Goal: Information Seeking & Learning: Learn about a topic

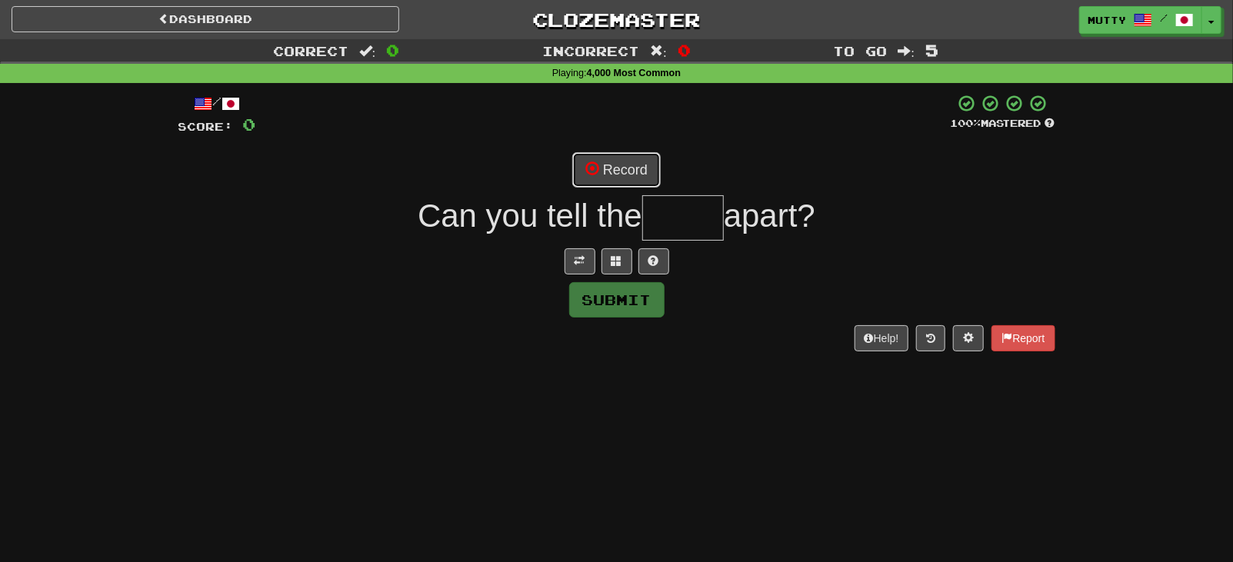
click at [620, 167] on button "Record" at bounding box center [616, 169] width 88 height 35
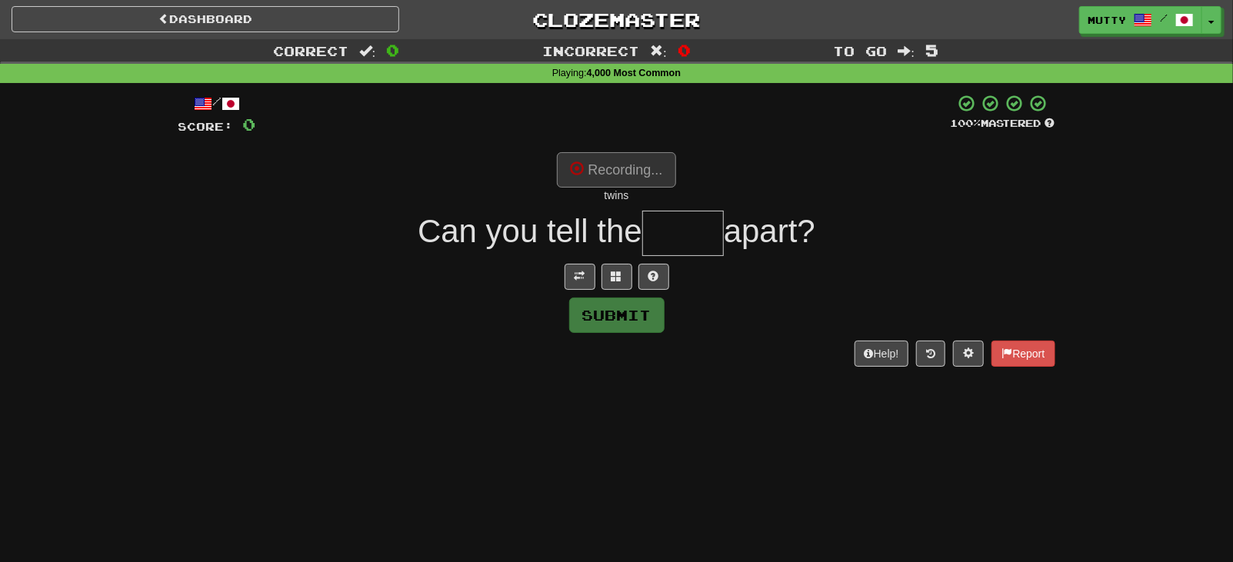
type input "*****"
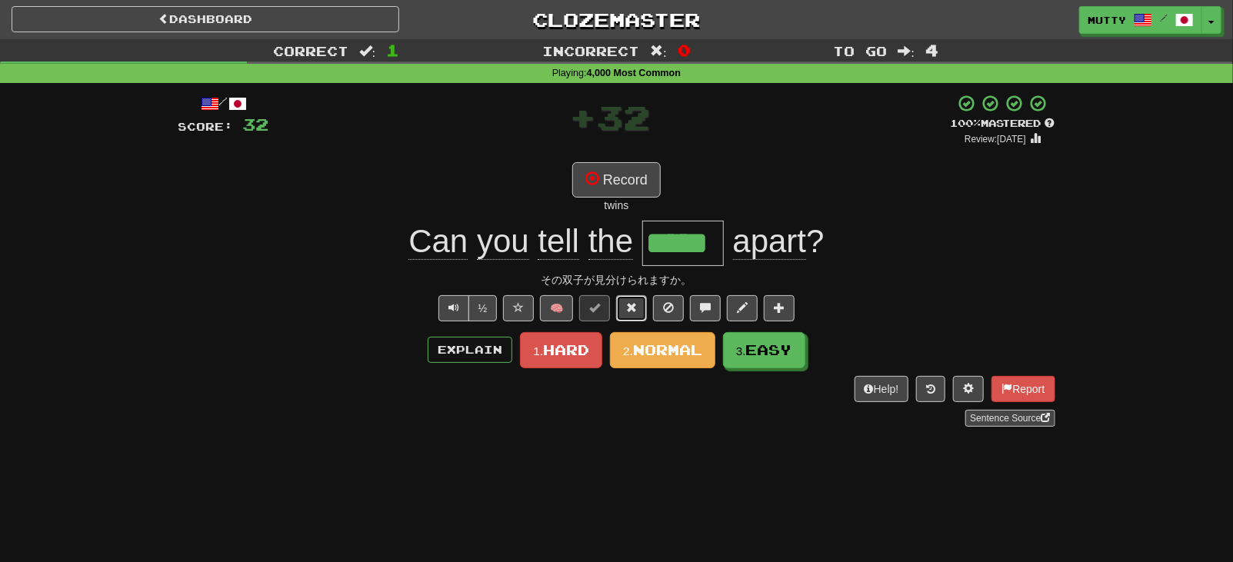
click at [640, 316] on button at bounding box center [631, 308] width 31 height 26
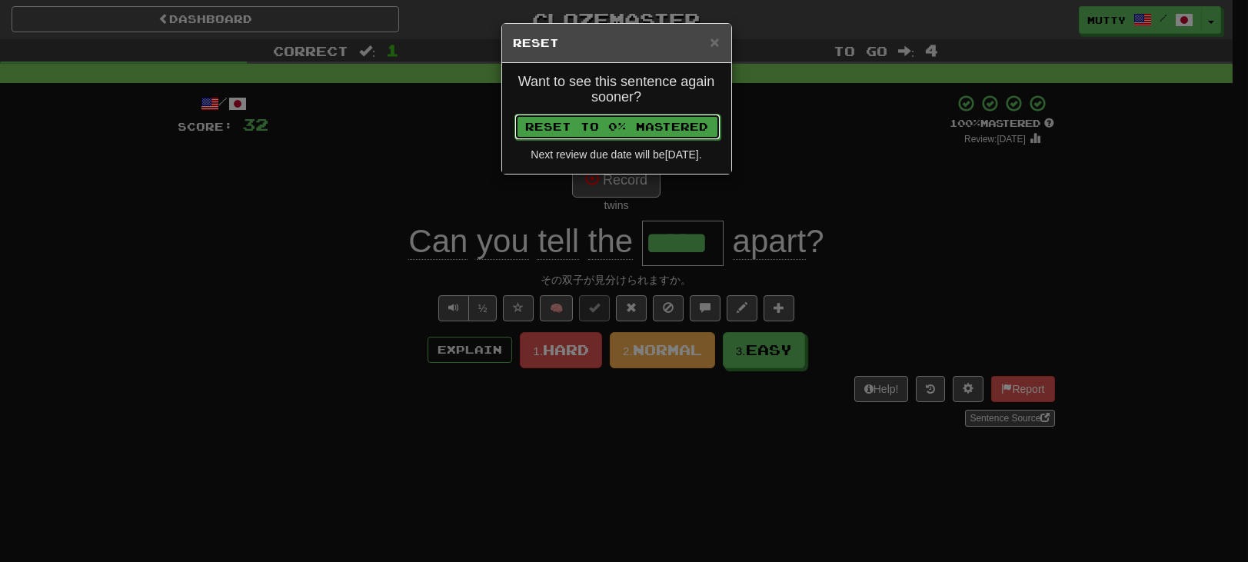
click at [651, 131] on button "Reset to 0% Mastered" at bounding box center [617, 127] width 206 height 26
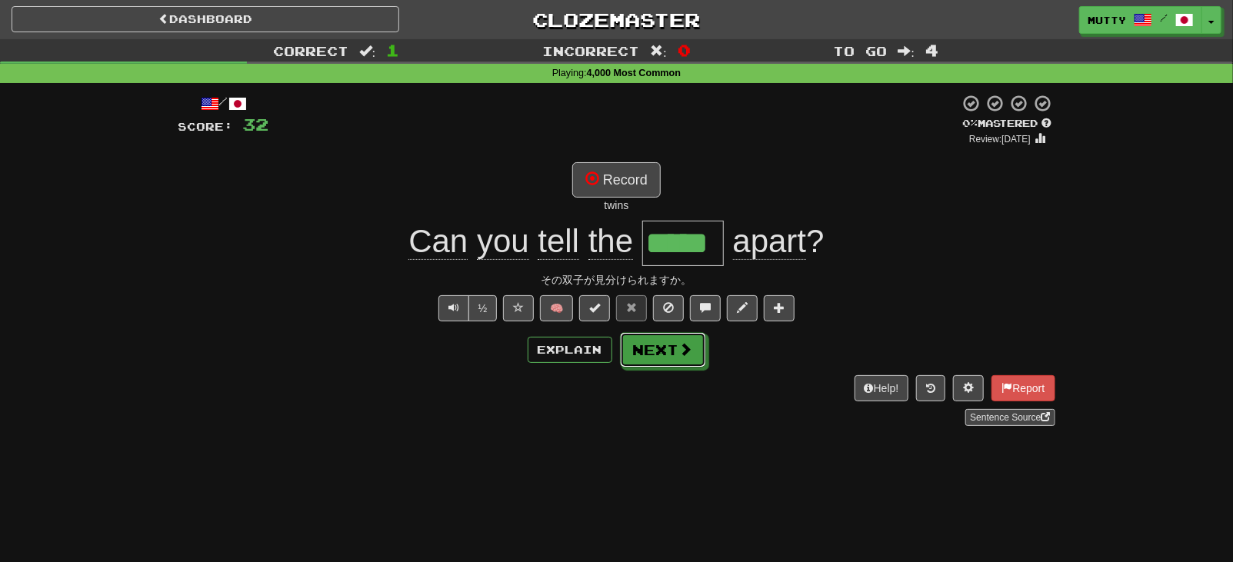
click at [655, 344] on button "Next" at bounding box center [663, 349] width 86 height 35
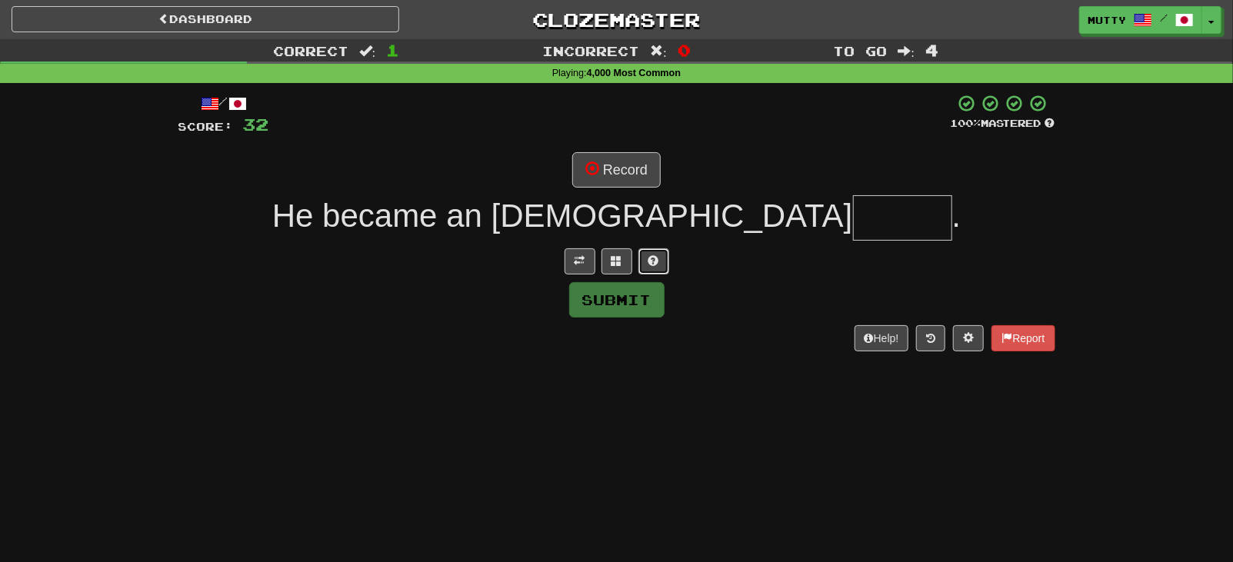
click at [654, 264] on span at bounding box center [653, 260] width 11 height 11
click at [594, 170] on span at bounding box center [592, 168] width 14 height 14
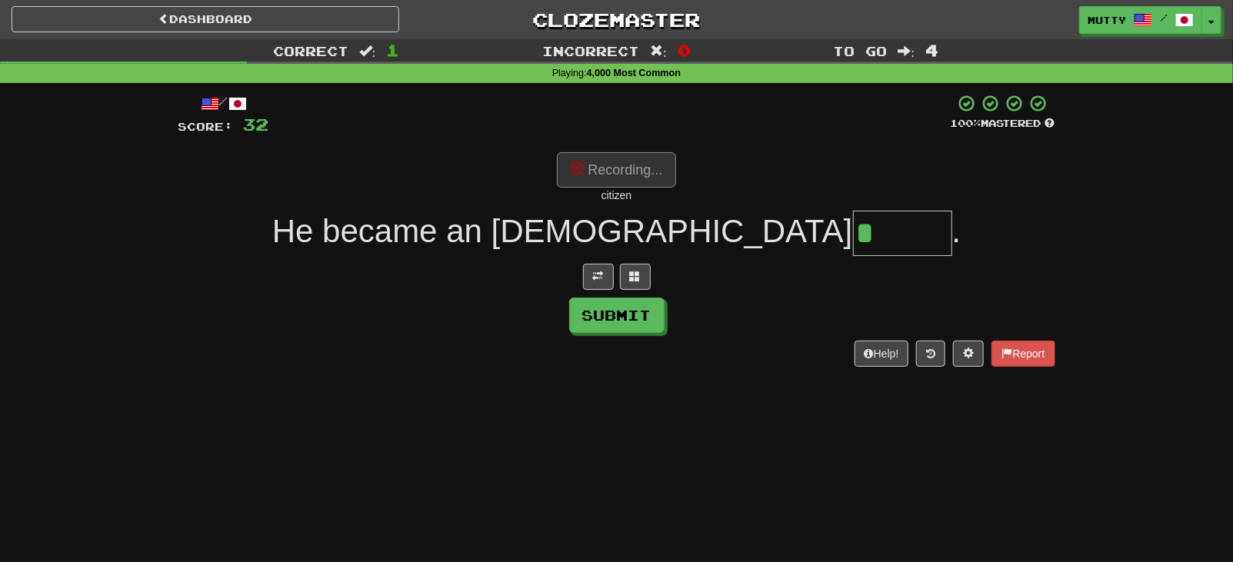
type input "*******"
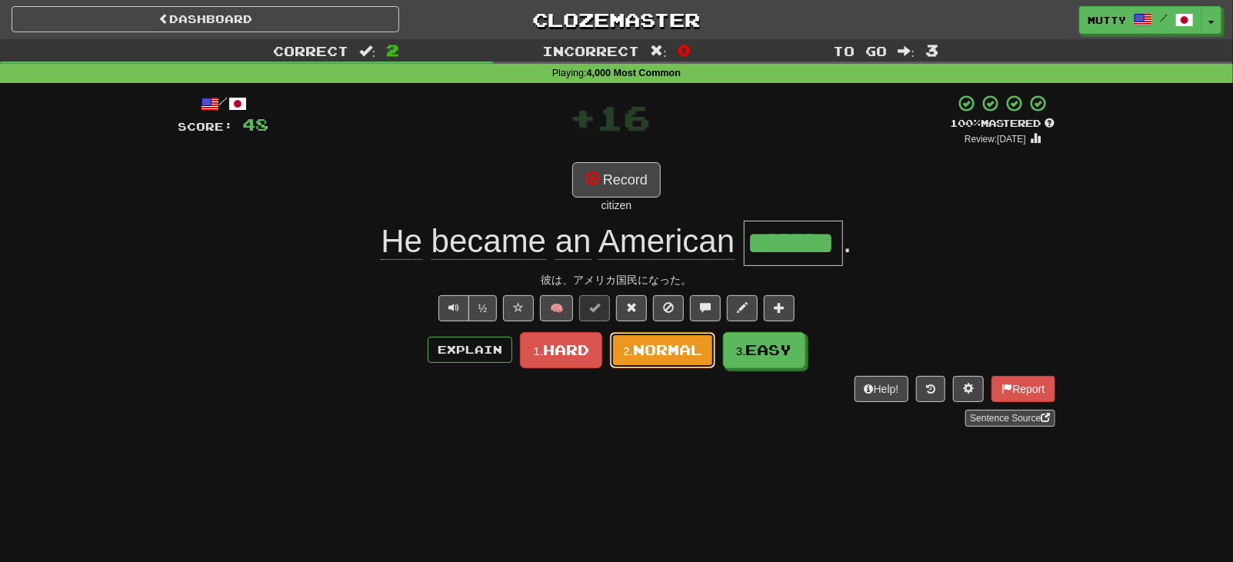
click at [656, 351] on span "Normal" at bounding box center [667, 349] width 69 height 17
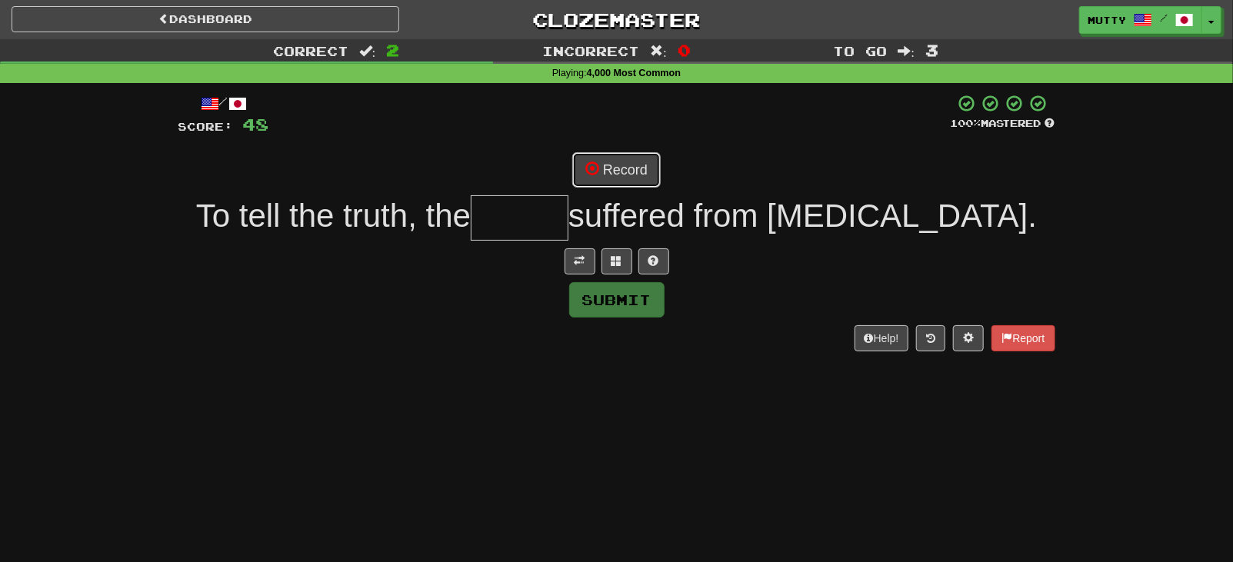
click at [632, 159] on button "Record" at bounding box center [616, 169] width 88 height 35
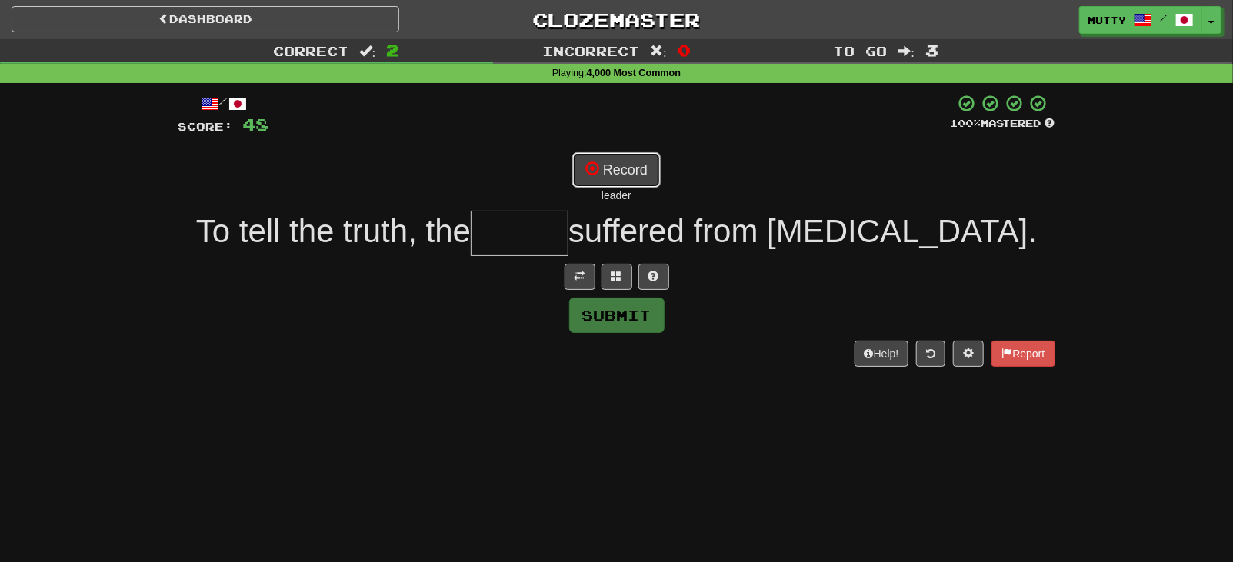
click at [614, 164] on button "Record" at bounding box center [616, 169] width 88 height 35
click at [644, 181] on button "Record" at bounding box center [616, 169] width 88 height 35
click at [644, 179] on button "Record" at bounding box center [616, 169] width 88 height 35
click at [620, 176] on button "Record" at bounding box center [616, 169] width 88 height 35
click at [653, 277] on span at bounding box center [653, 276] width 11 height 11
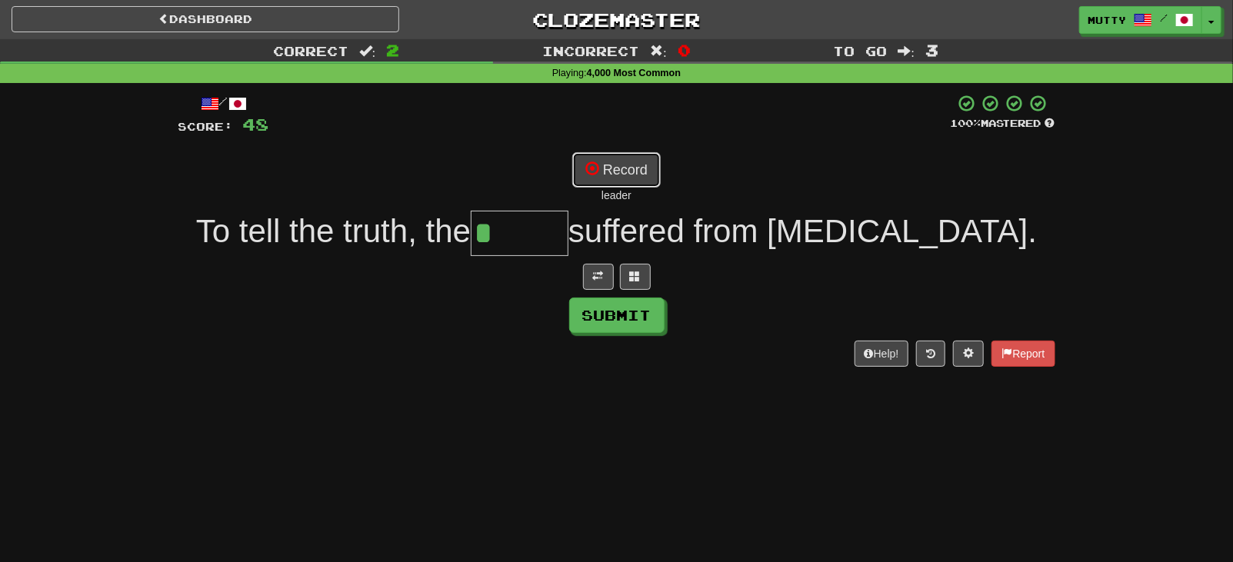
click at [631, 164] on button "Record" at bounding box center [616, 169] width 88 height 35
click at [623, 178] on button "Record" at bounding box center [616, 169] width 88 height 35
click at [620, 175] on button "Record" at bounding box center [616, 169] width 88 height 35
click at [637, 169] on button "Record" at bounding box center [616, 169] width 88 height 35
click at [637, 275] on span at bounding box center [635, 276] width 11 height 11
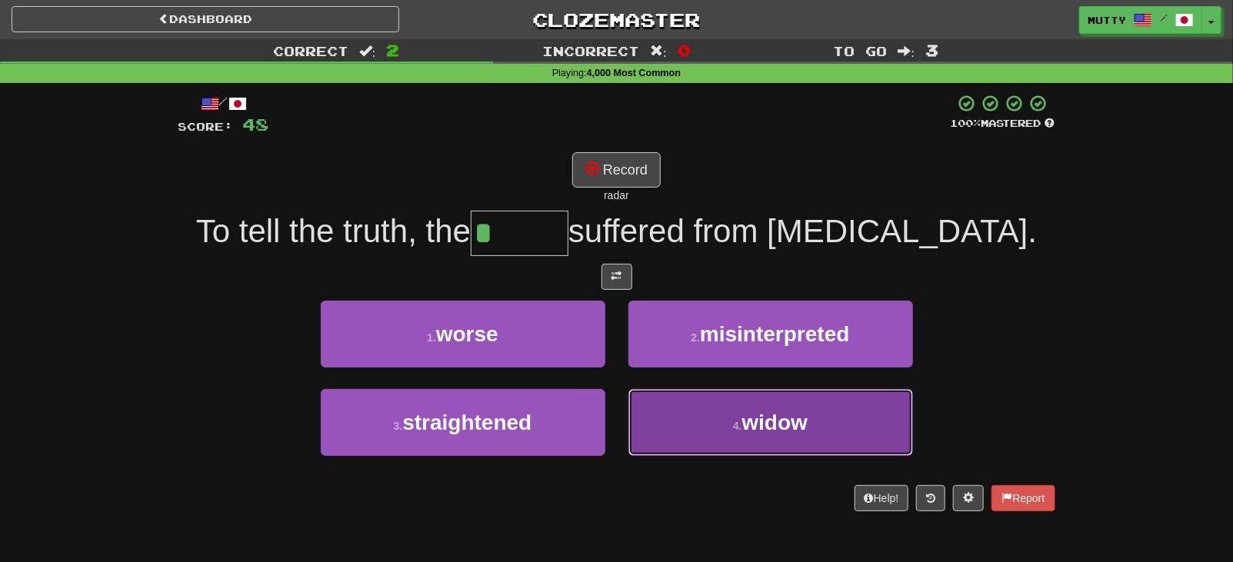
click at [713, 411] on button "4 . widow" at bounding box center [770, 422] width 284 height 67
type input "*****"
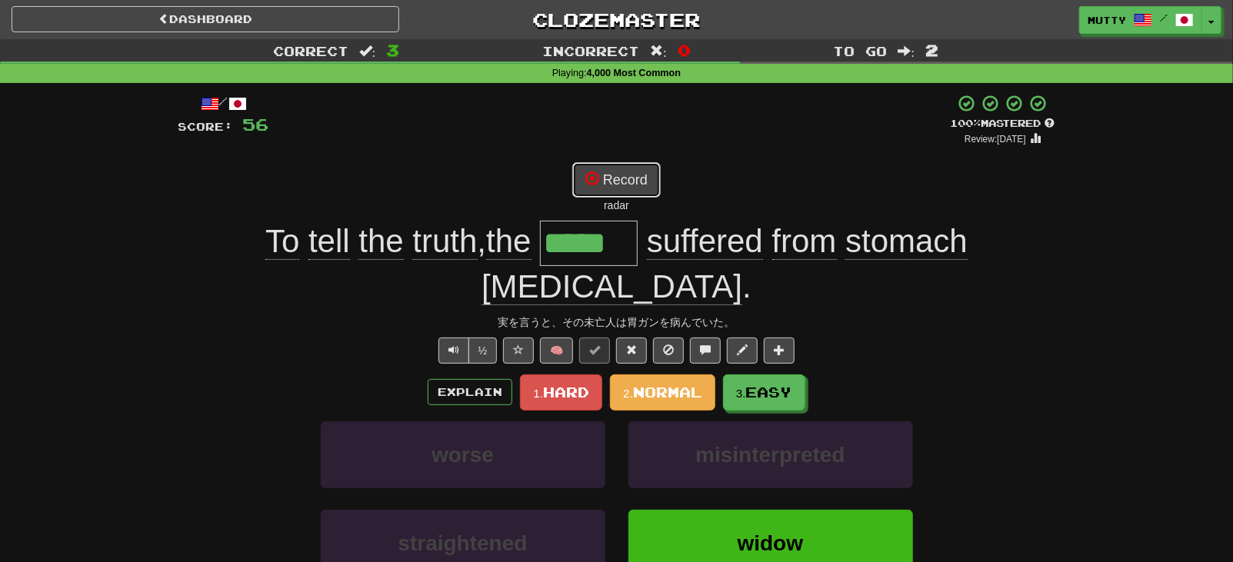
click at [637, 190] on button "Record" at bounding box center [616, 179] width 88 height 35
click at [632, 344] on span at bounding box center [631, 349] width 11 height 11
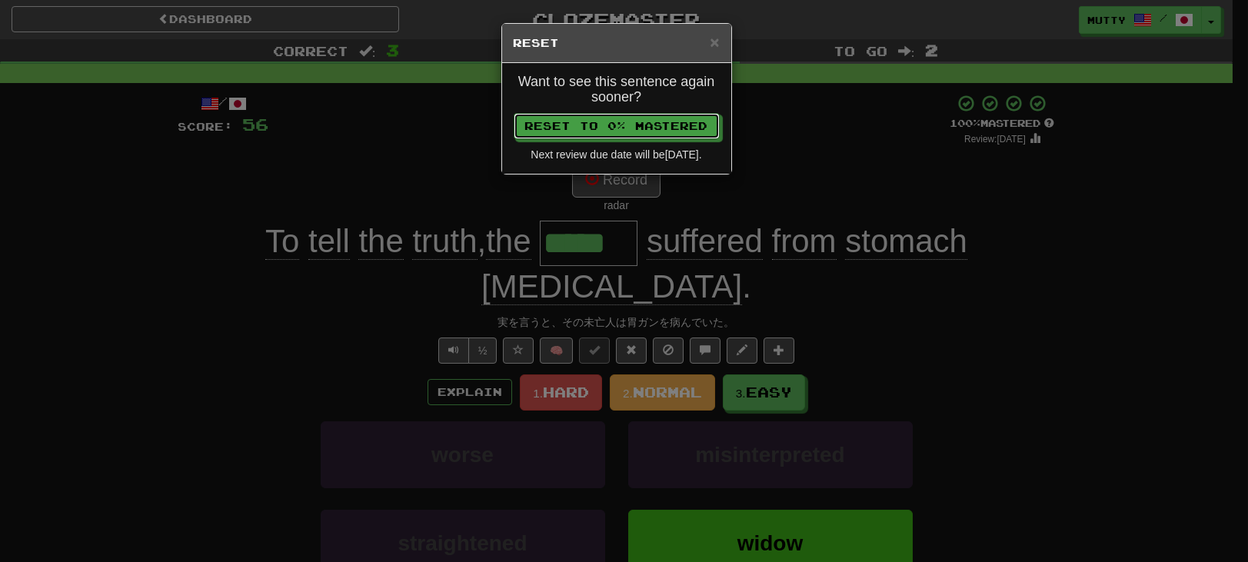
click at [666, 119] on button "Reset to 0% Mastered" at bounding box center [617, 126] width 206 height 26
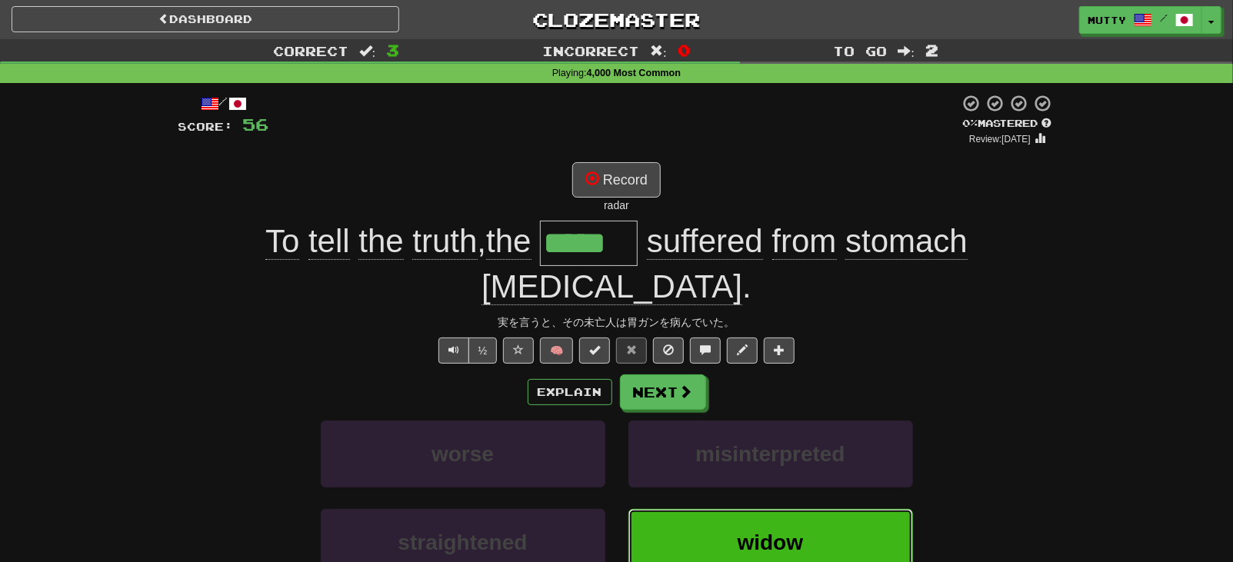
click at [754, 531] on span "widow" at bounding box center [770, 543] width 66 height 24
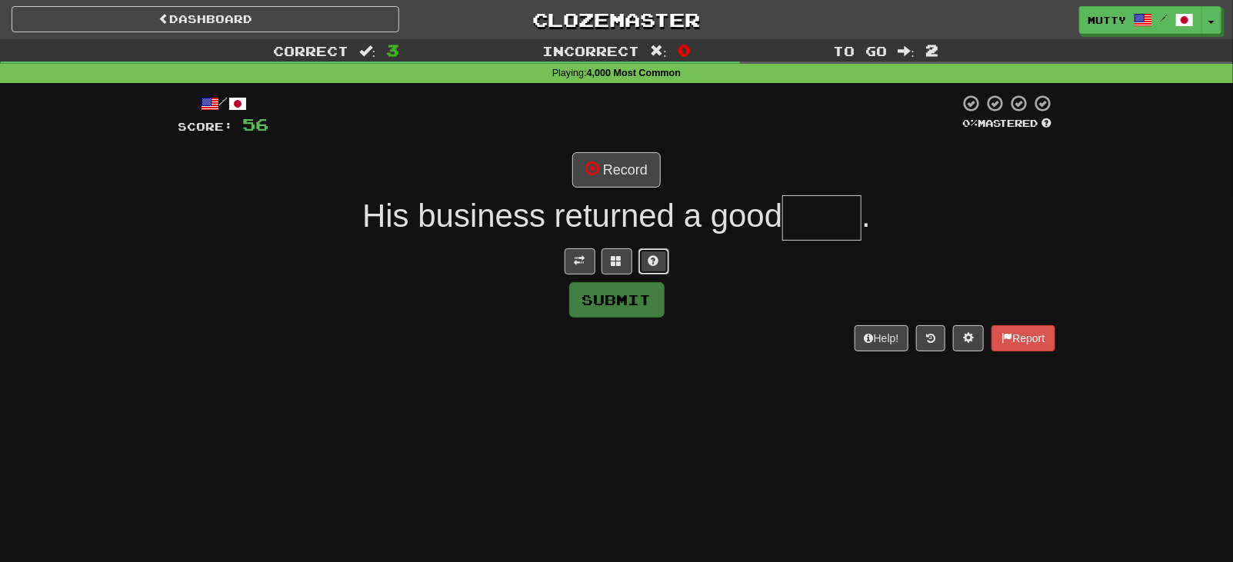
click at [644, 258] on button at bounding box center [653, 261] width 31 height 26
click at [614, 169] on button "Record" at bounding box center [616, 169] width 88 height 35
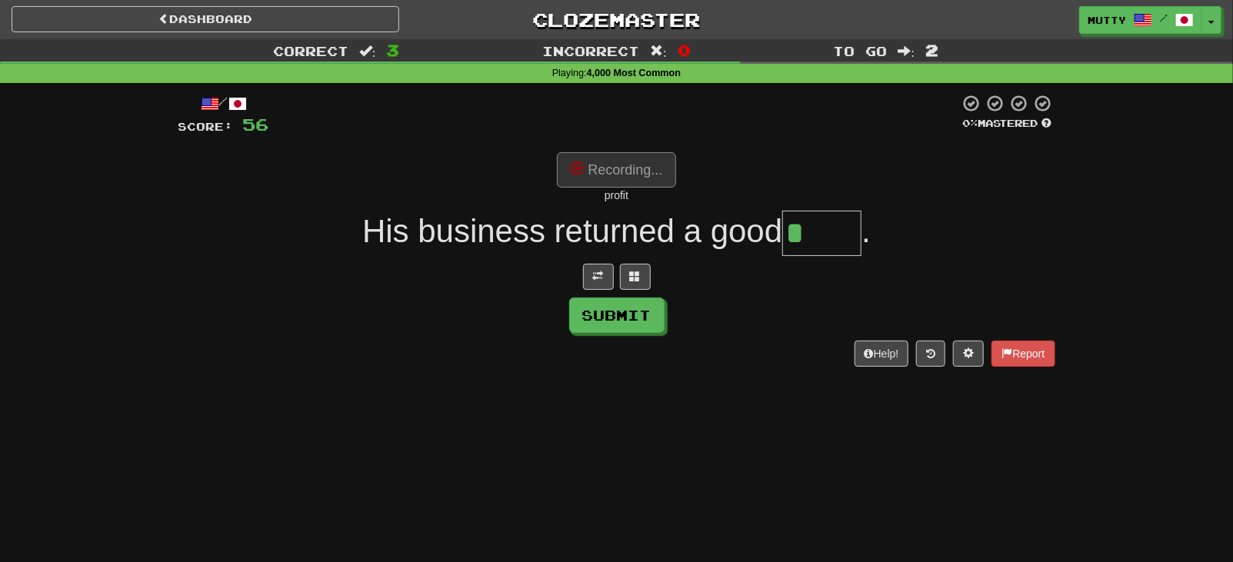
type input "******"
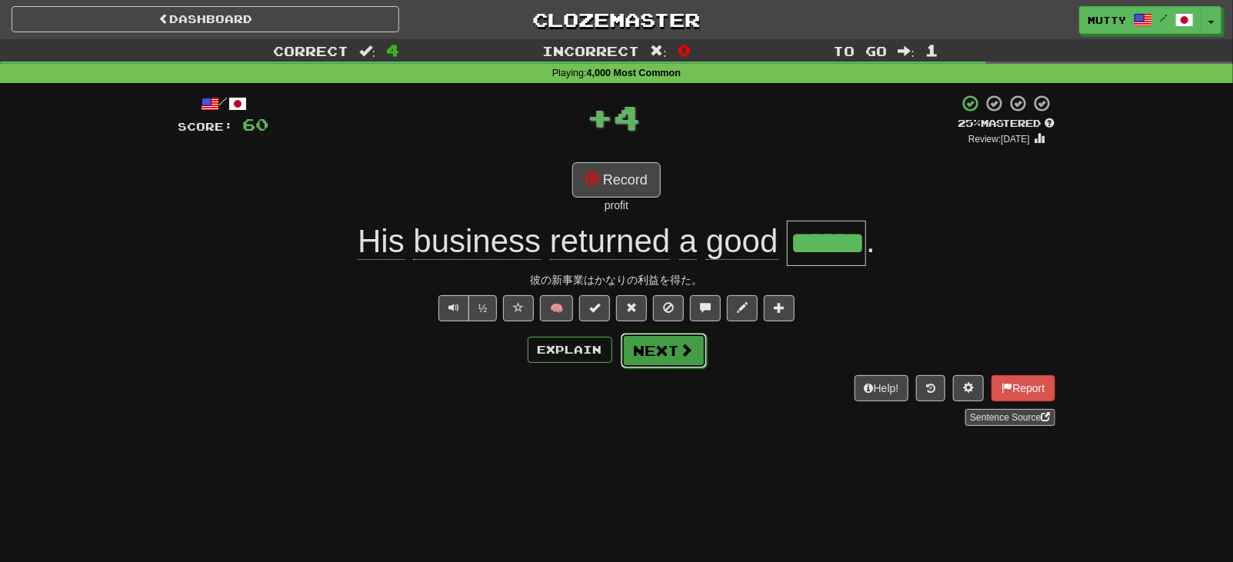
click at [666, 350] on button "Next" at bounding box center [663, 350] width 86 height 35
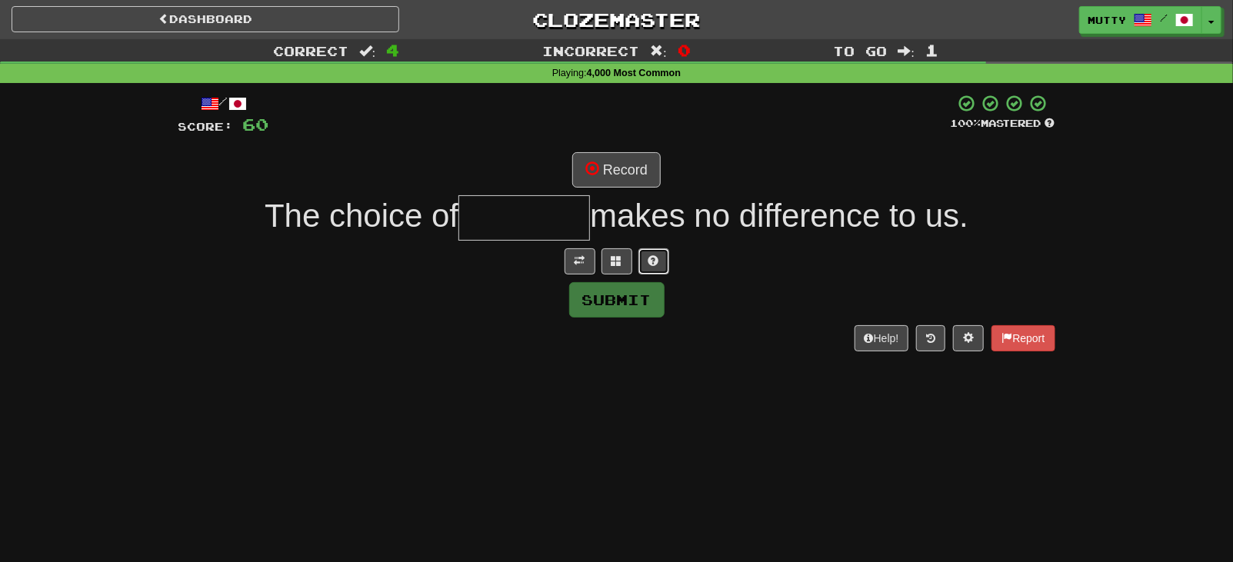
click at [659, 259] on button at bounding box center [653, 261] width 31 height 26
click at [601, 259] on span at bounding box center [598, 260] width 11 height 11
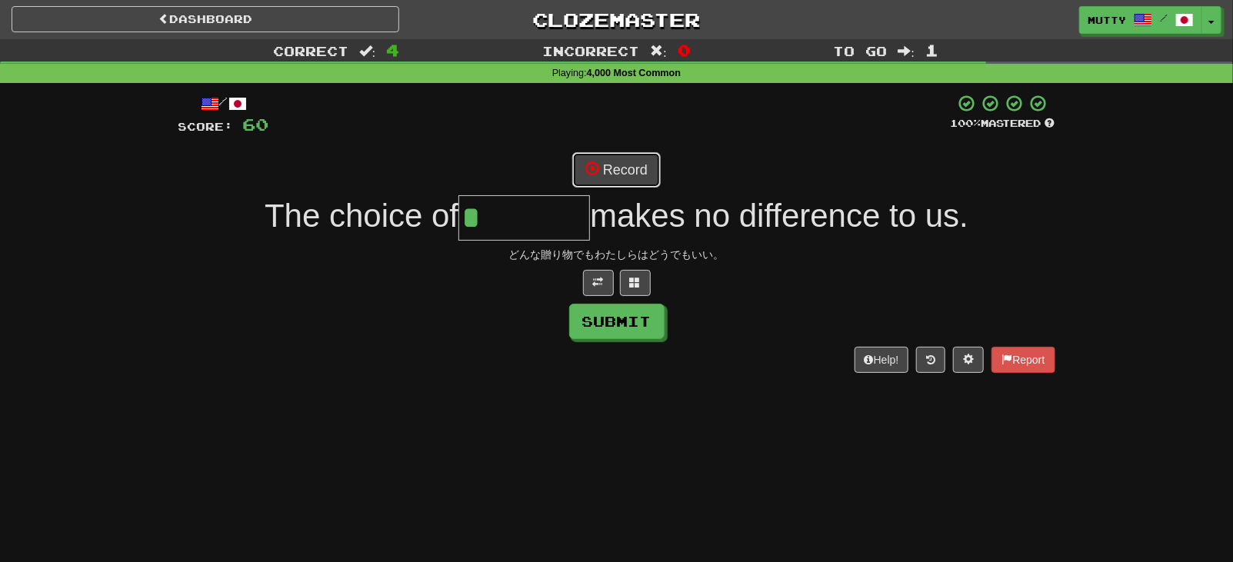
click at [633, 172] on button "Record" at bounding box center [616, 169] width 88 height 35
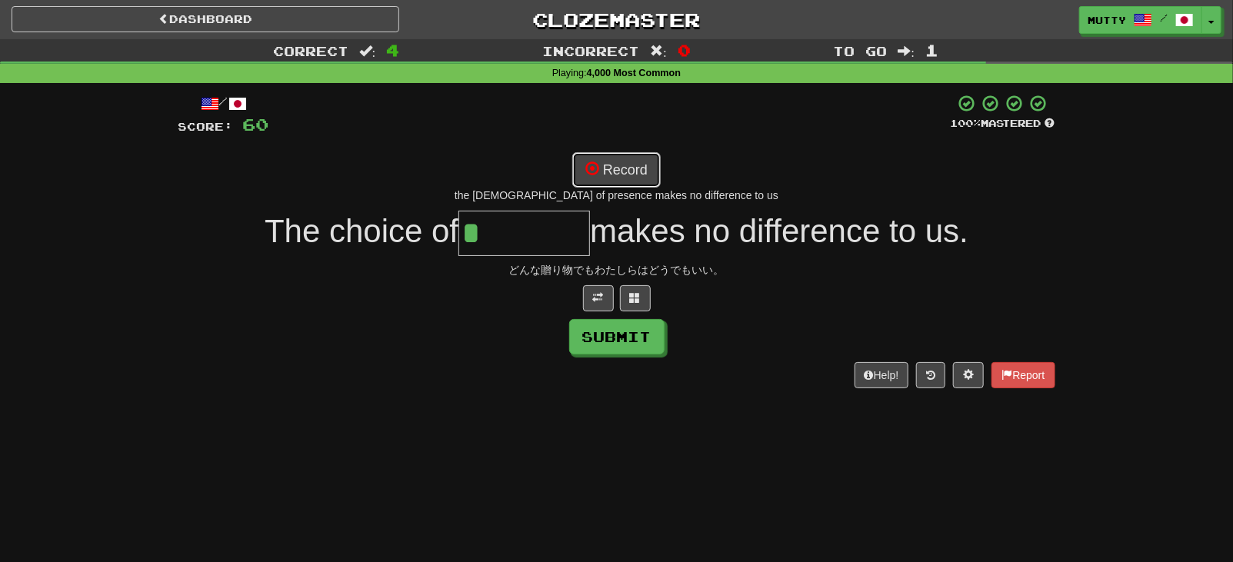
click at [614, 160] on button "Record" at bounding box center [616, 169] width 88 height 35
click at [622, 165] on button "Record" at bounding box center [616, 169] width 88 height 35
click at [609, 165] on button "Record" at bounding box center [616, 169] width 88 height 35
click at [625, 180] on button "Record" at bounding box center [616, 169] width 88 height 35
click at [642, 304] on button at bounding box center [635, 298] width 31 height 26
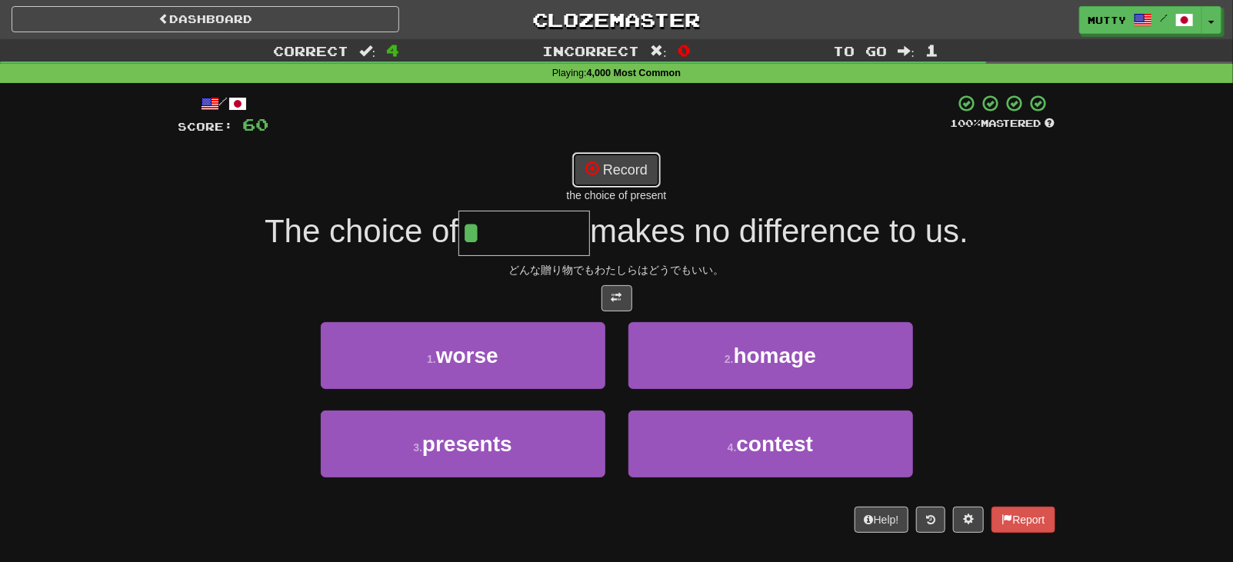
click at [644, 179] on button "Record" at bounding box center [616, 169] width 88 height 35
click at [630, 179] on button "Record" at bounding box center [616, 169] width 88 height 35
click at [637, 175] on button "Record" at bounding box center [616, 169] width 88 height 35
type input "********"
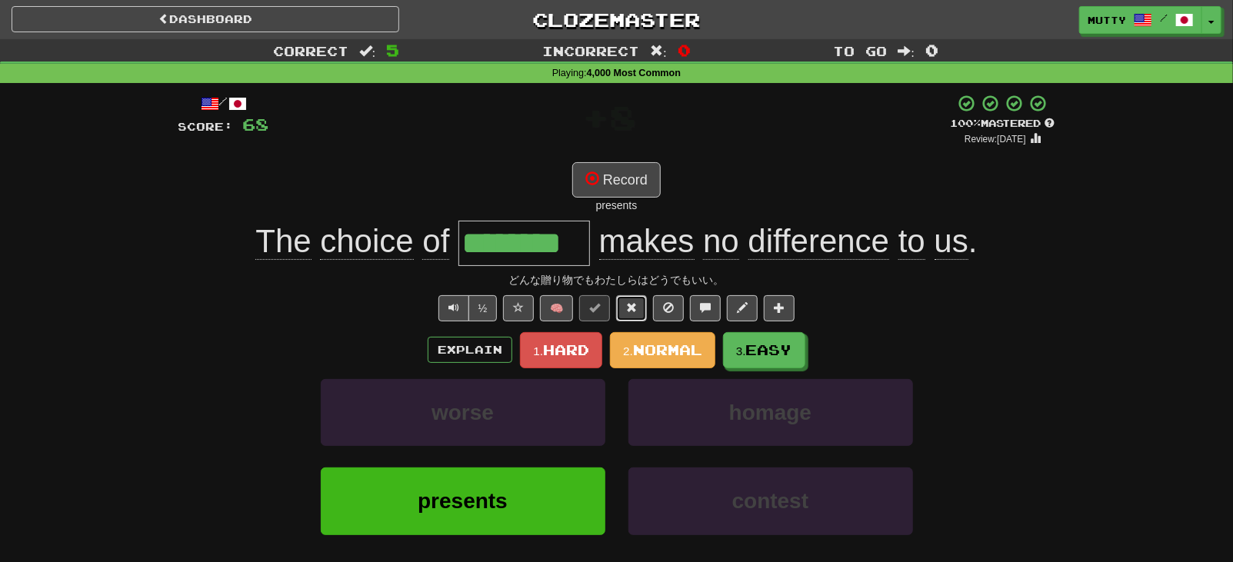
click at [626, 310] on button at bounding box center [631, 308] width 31 height 26
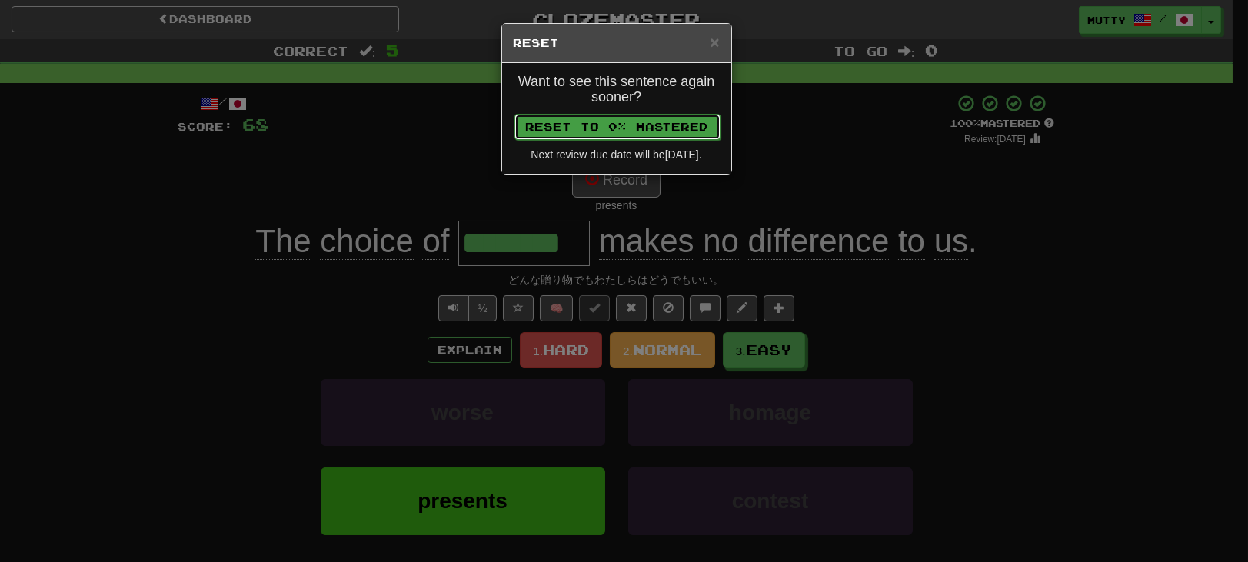
click at [626, 133] on button "Reset to 0% Mastered" at bounding box center [617, 127] width 206 height 26
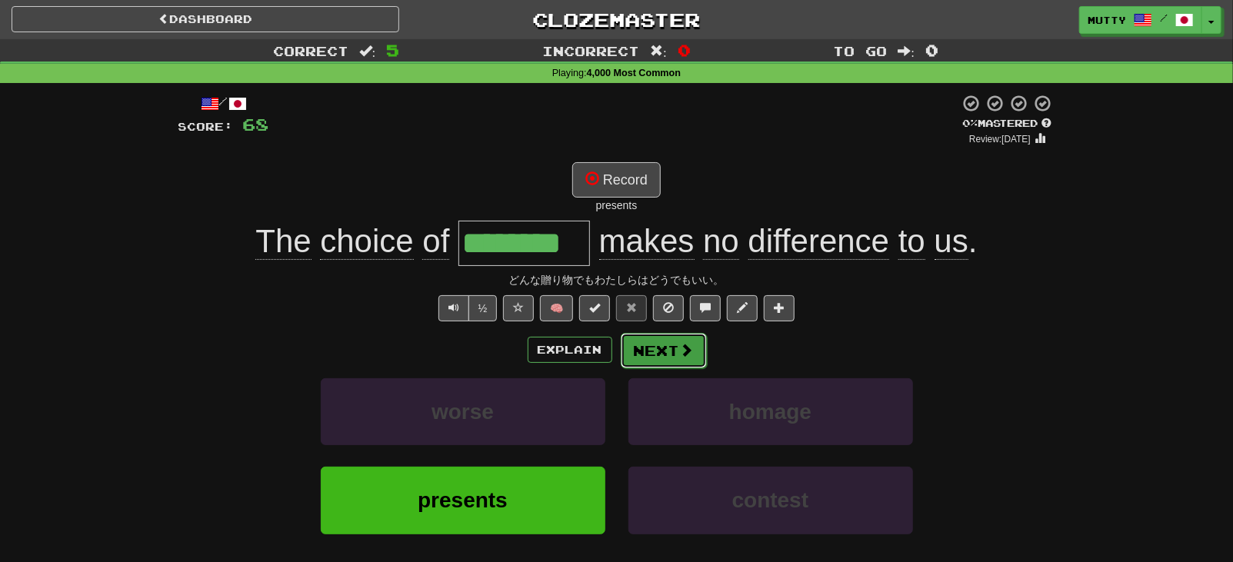
click at [659, 353] on button "Next" at bounding box center [663, 350] width 86 height 35
